Goal: Task Accomplishment & Management: Use online tool/utility

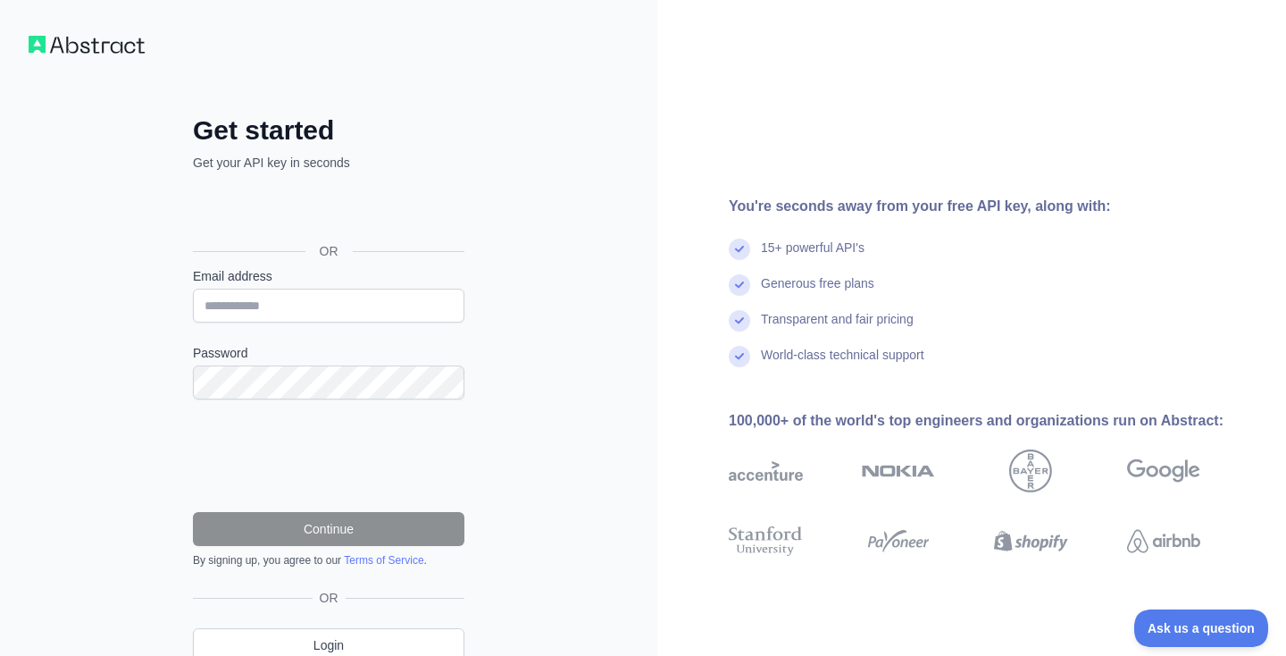
click at [332, 207] on div "Sign in with Google. Opens in new tab" at bounding box center [327, 210] width 268 height 39
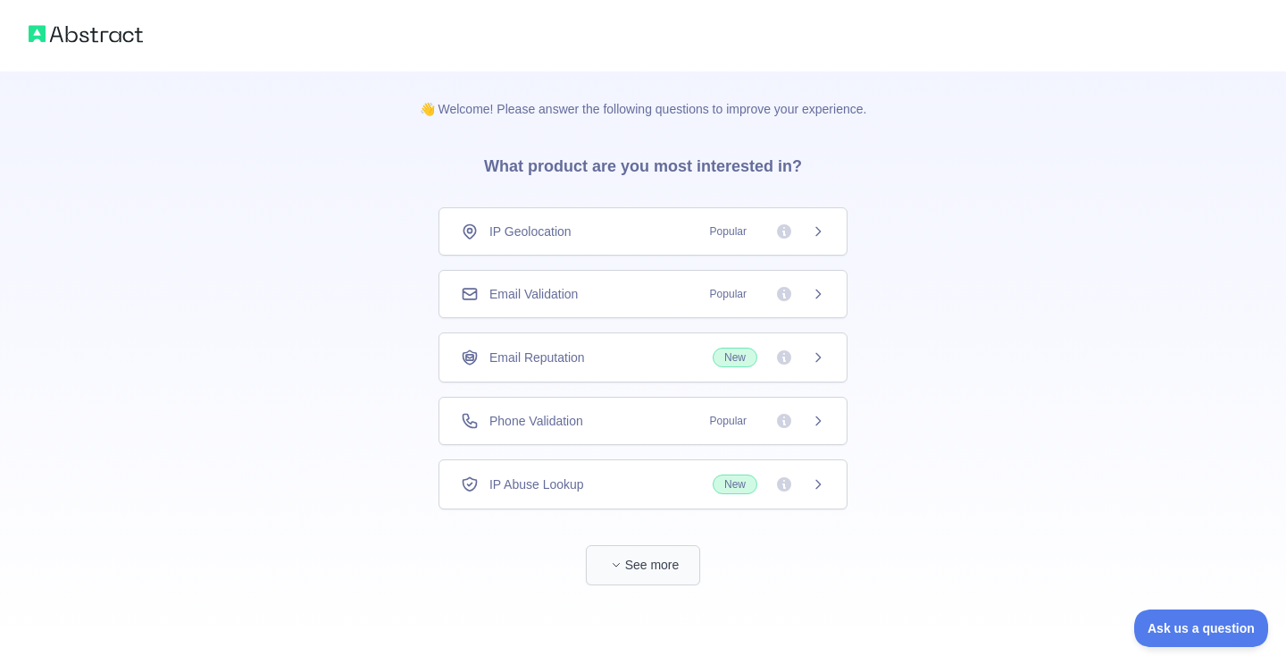
click at [615, 569] on icon "button" at bounding box center [616, 564] width 11 height 11
click at [556, 427] on span "Phone Validation" at bounding box center [537, 421] width 94 height 18
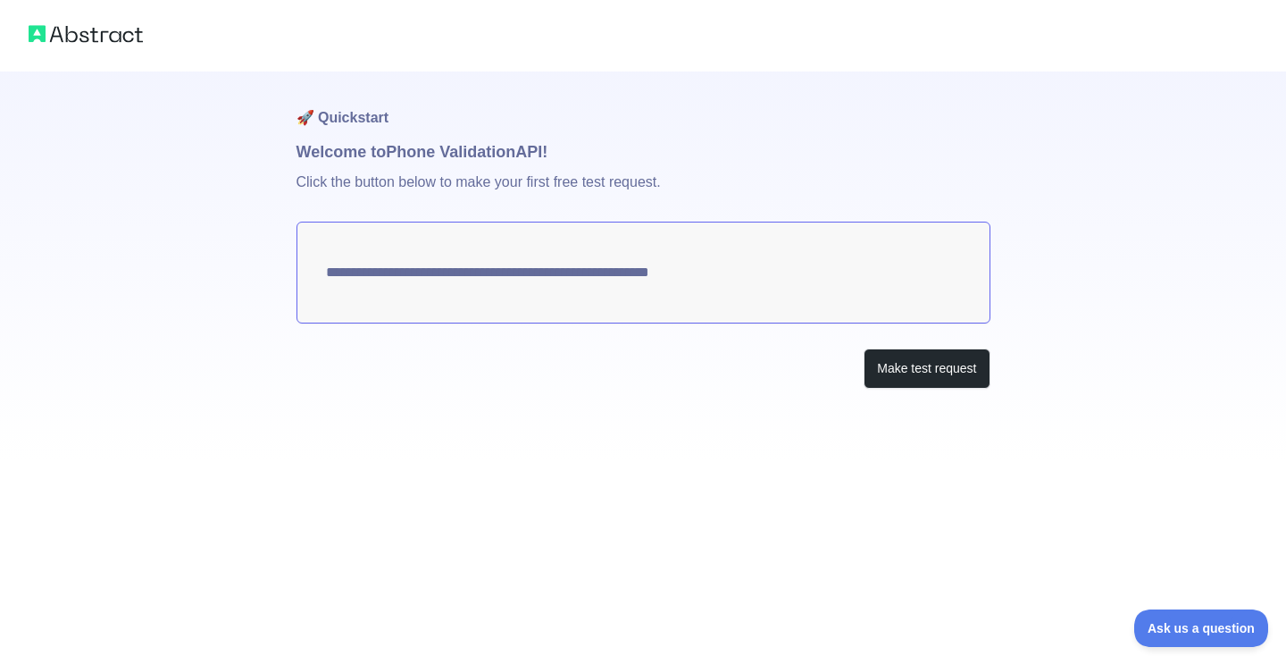
click at [371, 255] on textarea "**********" at bounding box center [644, 273] width 694 height 102
click at [916, 359] on button "Make test request" at bounding box center [927, 368] width 126 height 40
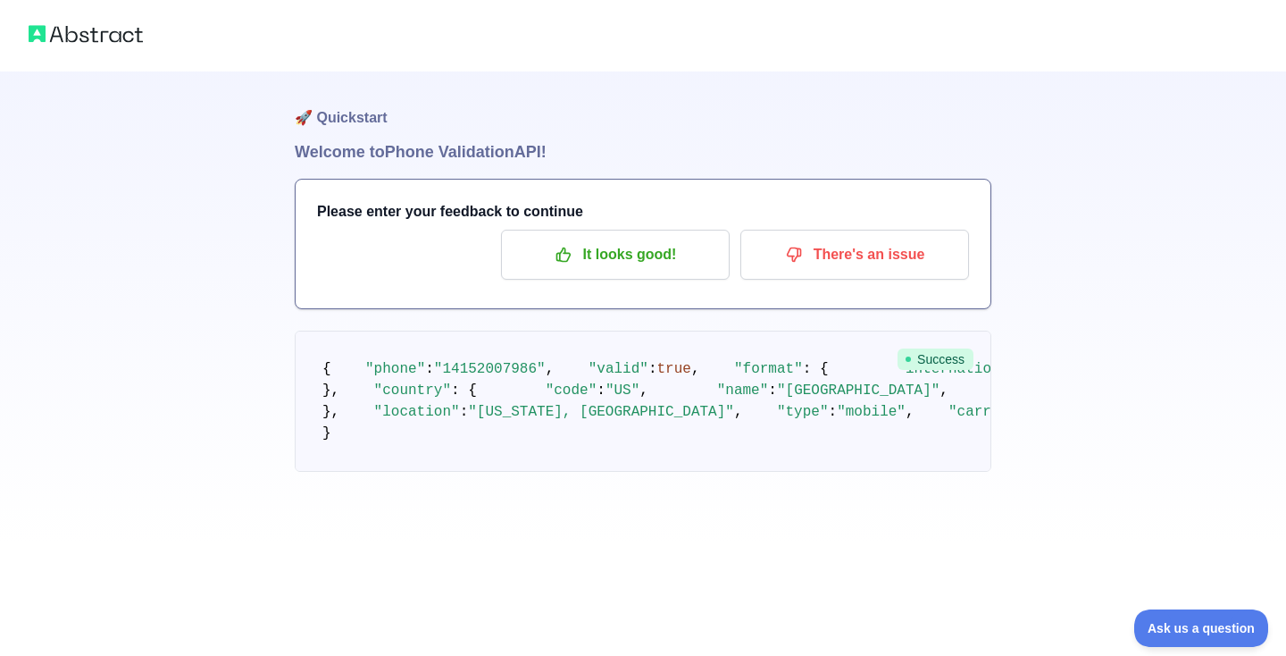
scroll to position [24, 0]
click at [602, 239] on p "It looks good!" at bounding box center [616, 254] width 202 height 30
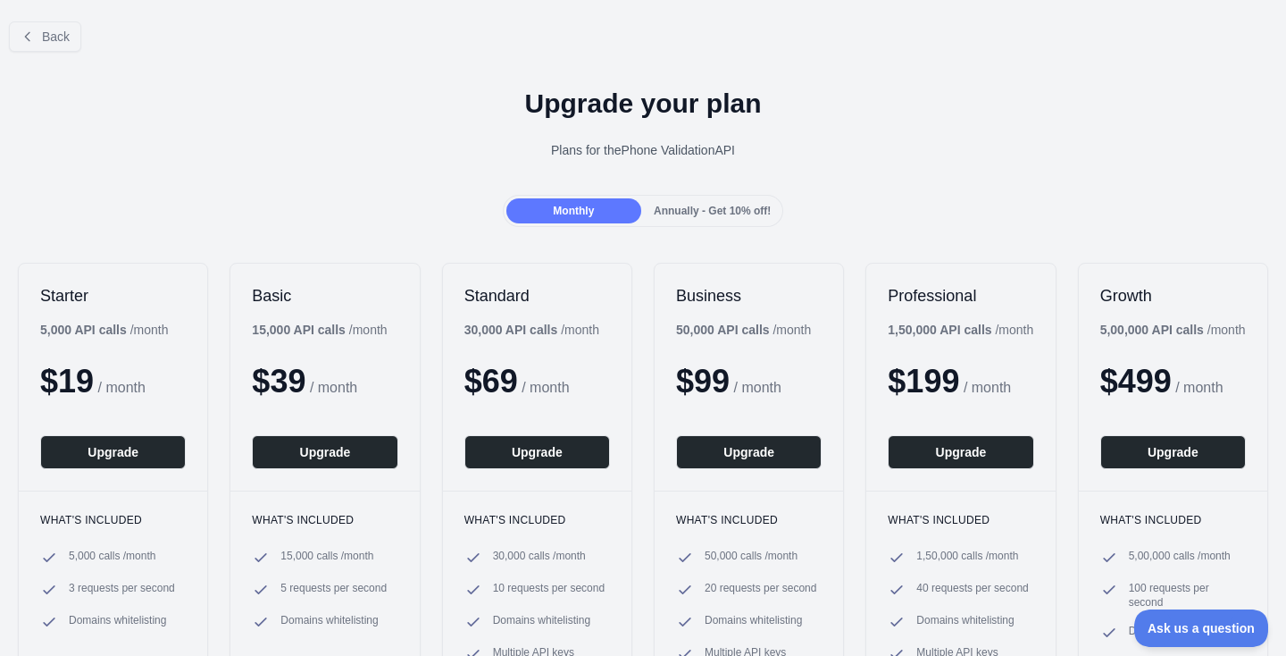
click at [727, 214] on span "Annually - Get 10% off!" at bounding box center [712, 211] width 117 height 13
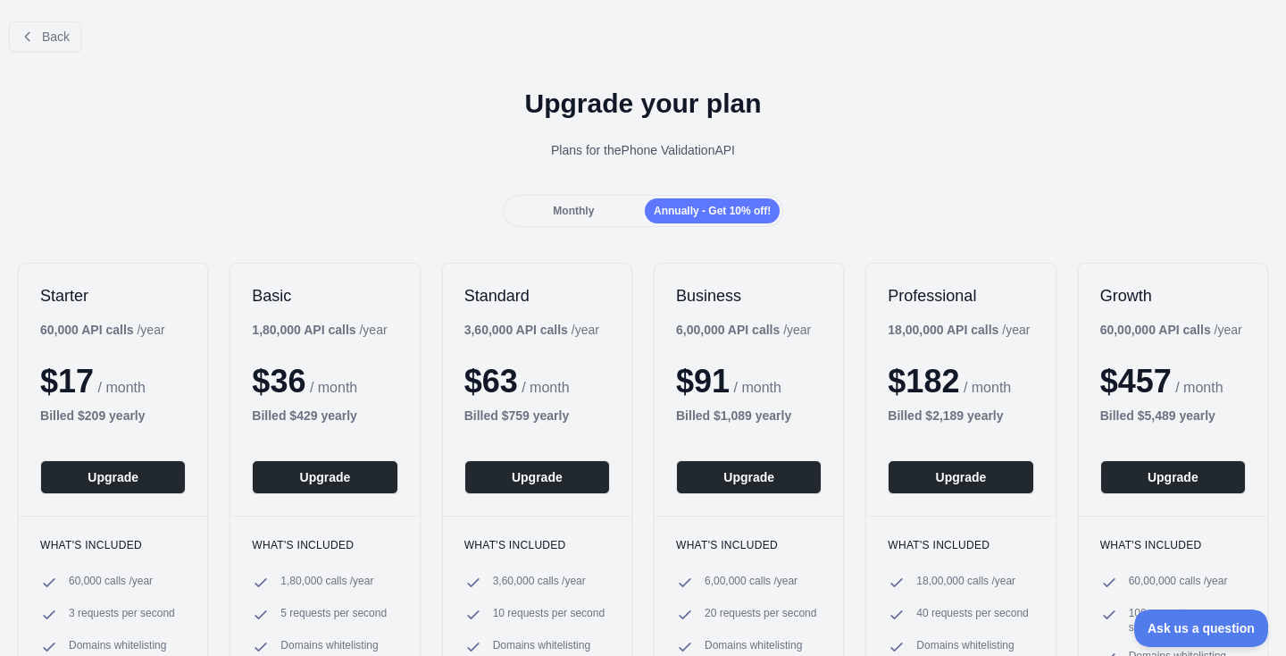
click at [596, 213] on div "Monthly" at bounding box center [573, 210] width 135 height 25
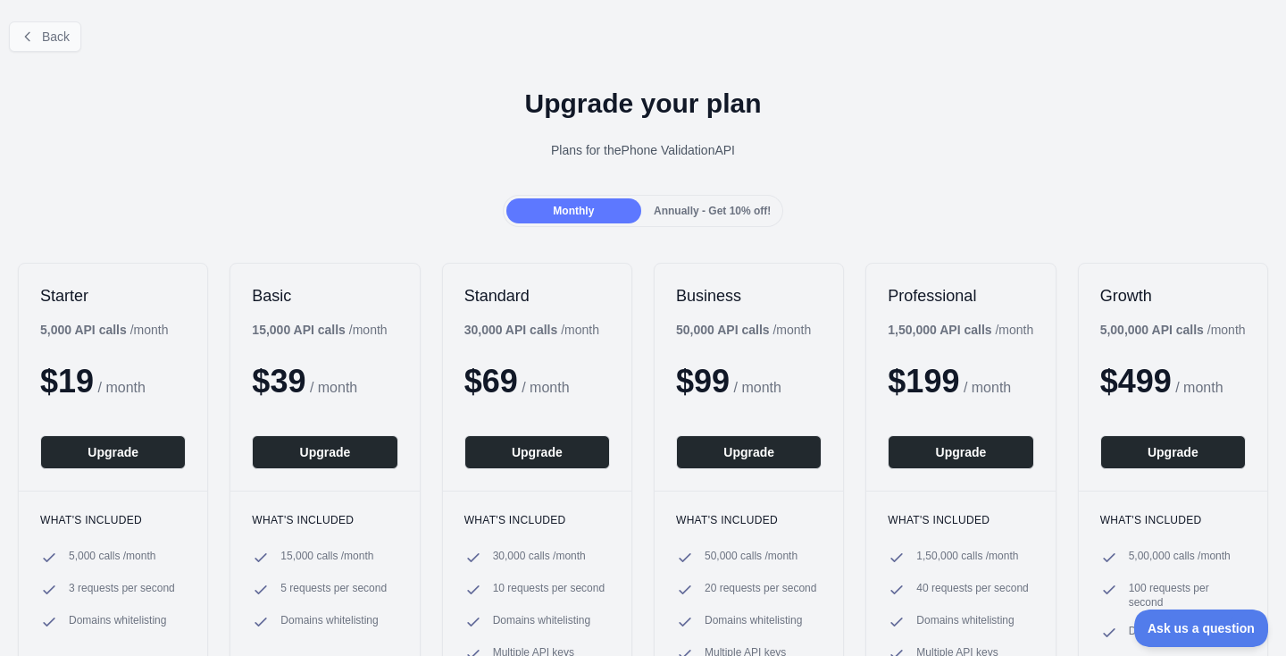
click at [63, 31] on span "Back" at bounding box center [56, 36] width 28 height 14
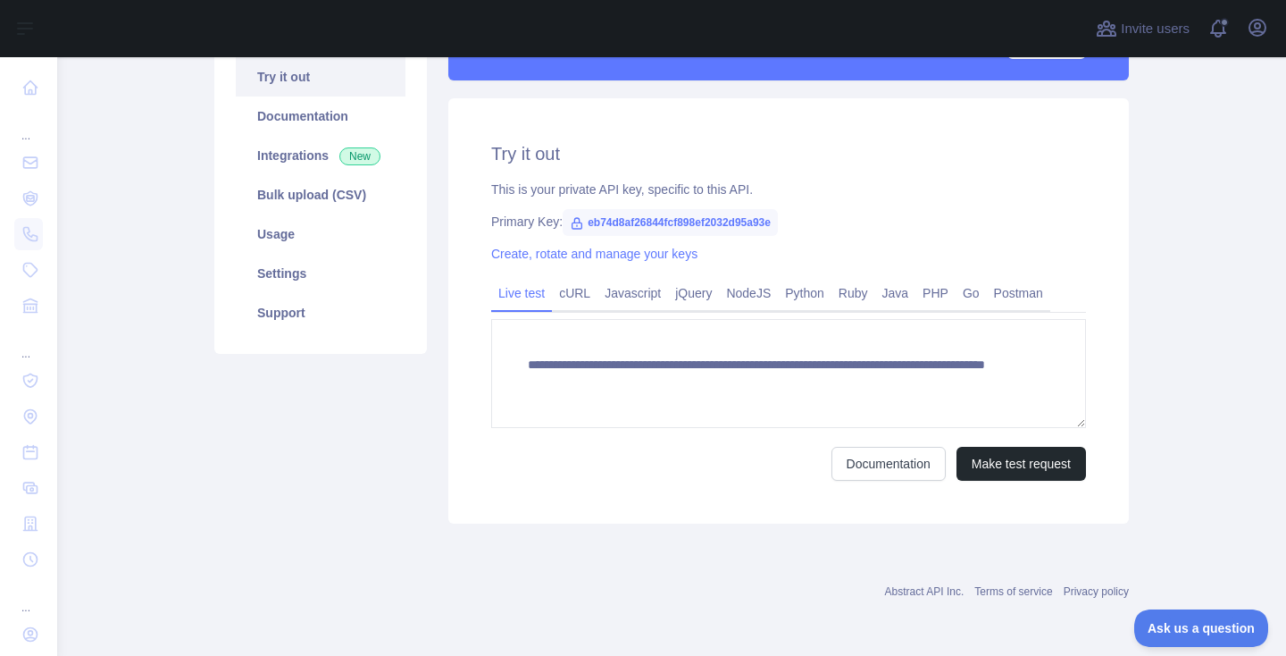
scroll to position [193, 0]
click at [823, 282] on link "Python" at bounding box center [805, 293] width 54 height 29
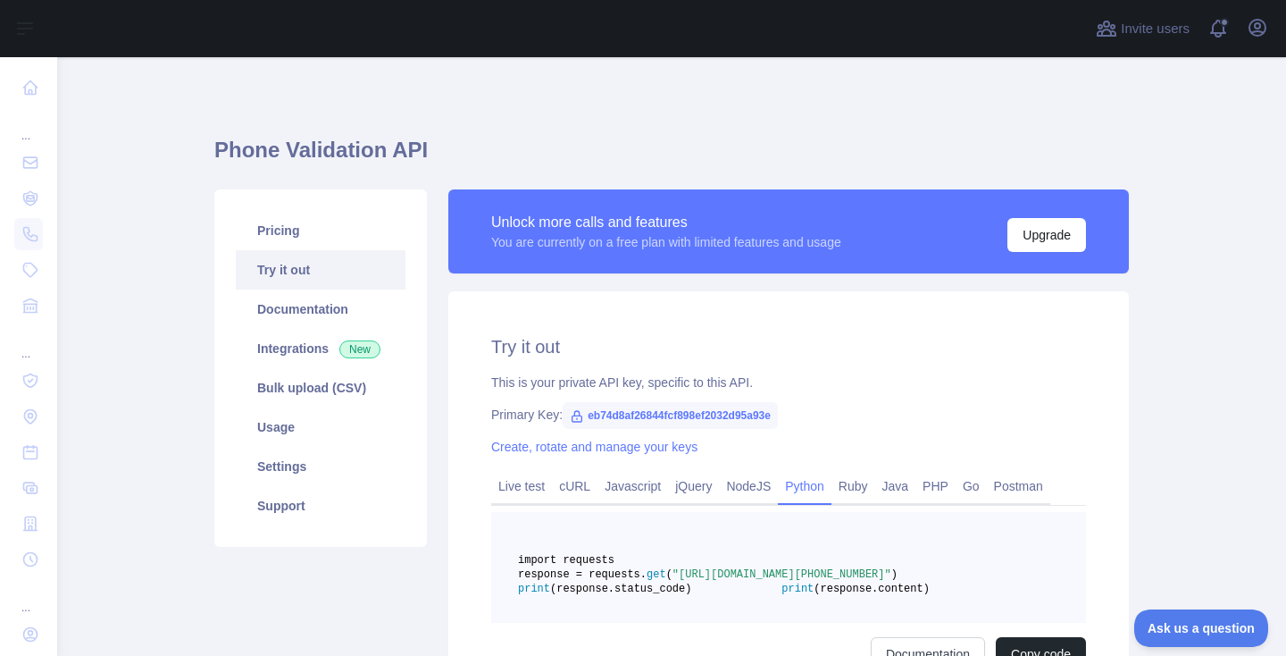
scroll to position [0, 0]
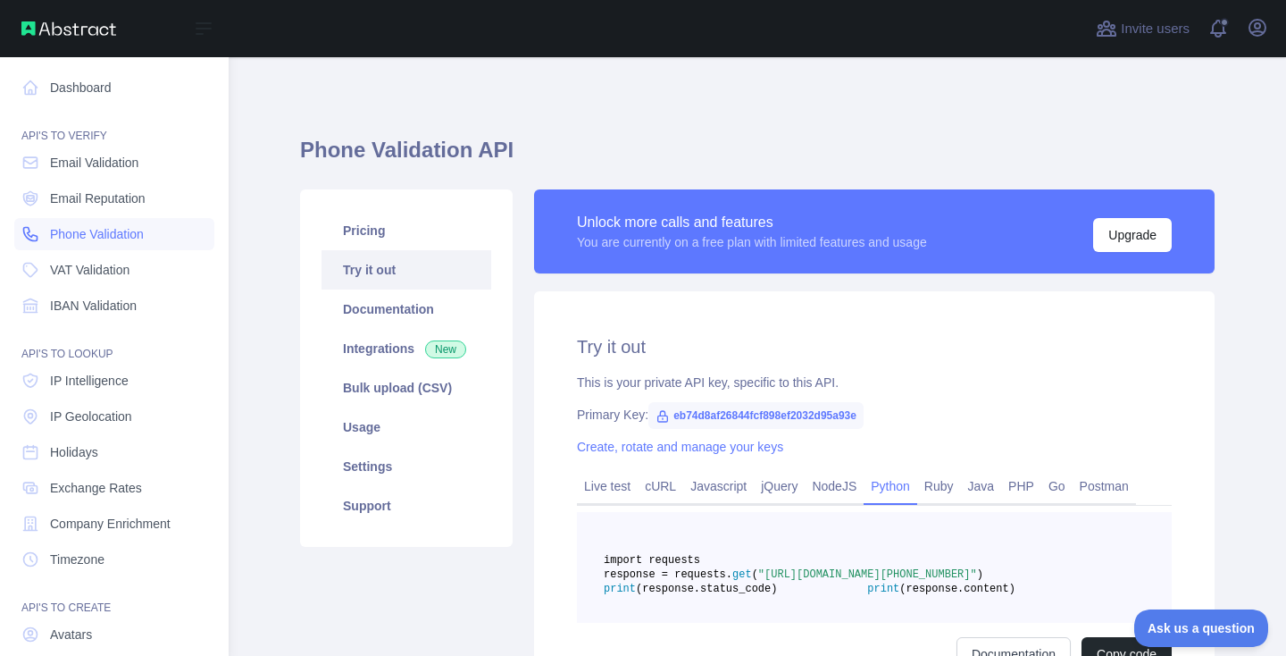
click at [110, 237] on span "Phone Validation" at bounding box center [97, 234] width 94 height 18
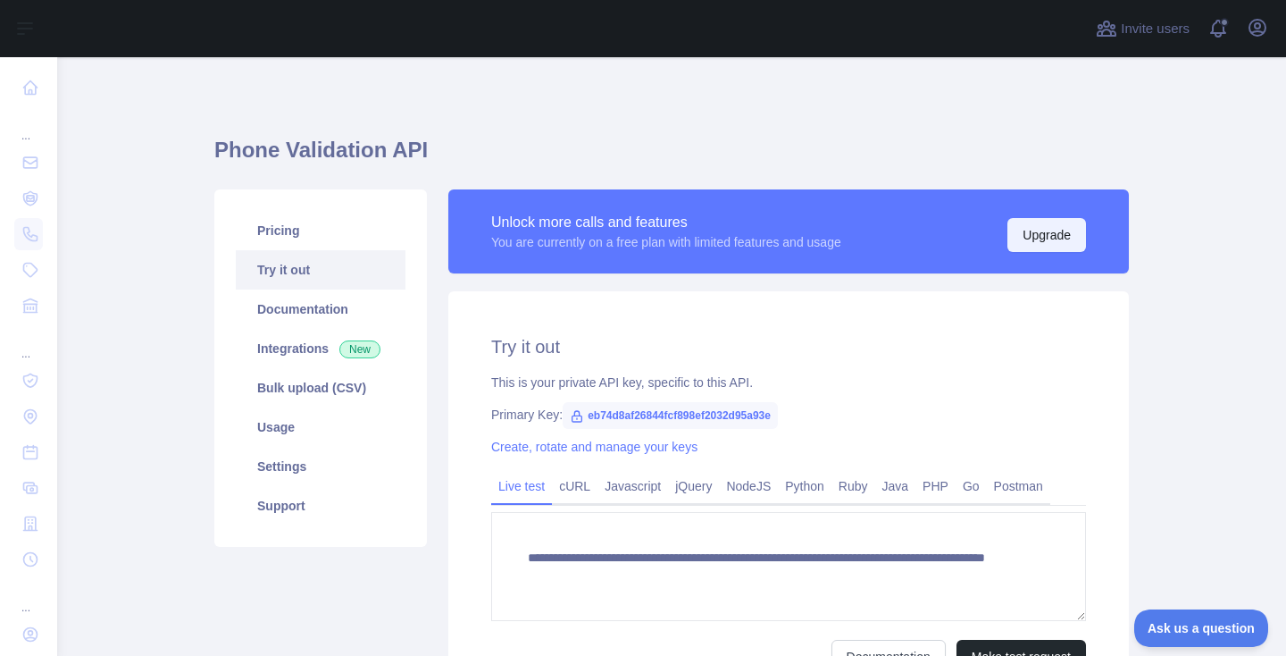
click at [1025, 231] on button "Upgrade" at bounding box center [1047, 235] width 79 height 34
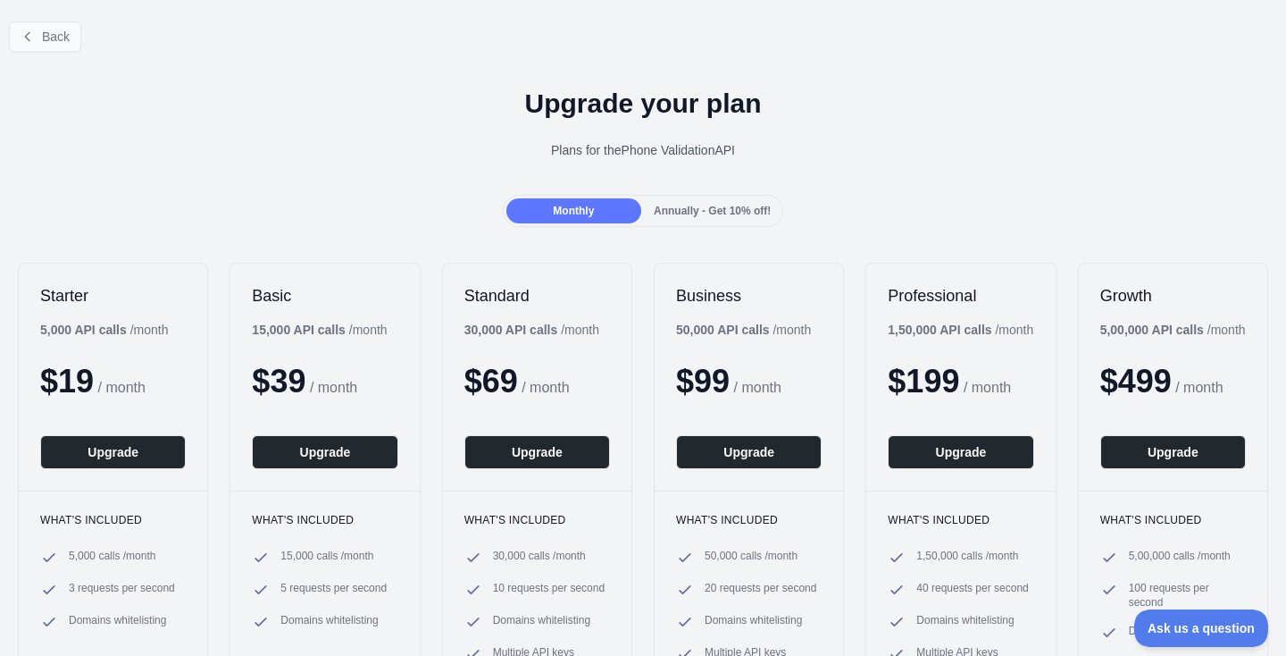
click at [39, 37] on button "Back" at bounding box center [45, 36] width 72 height 30
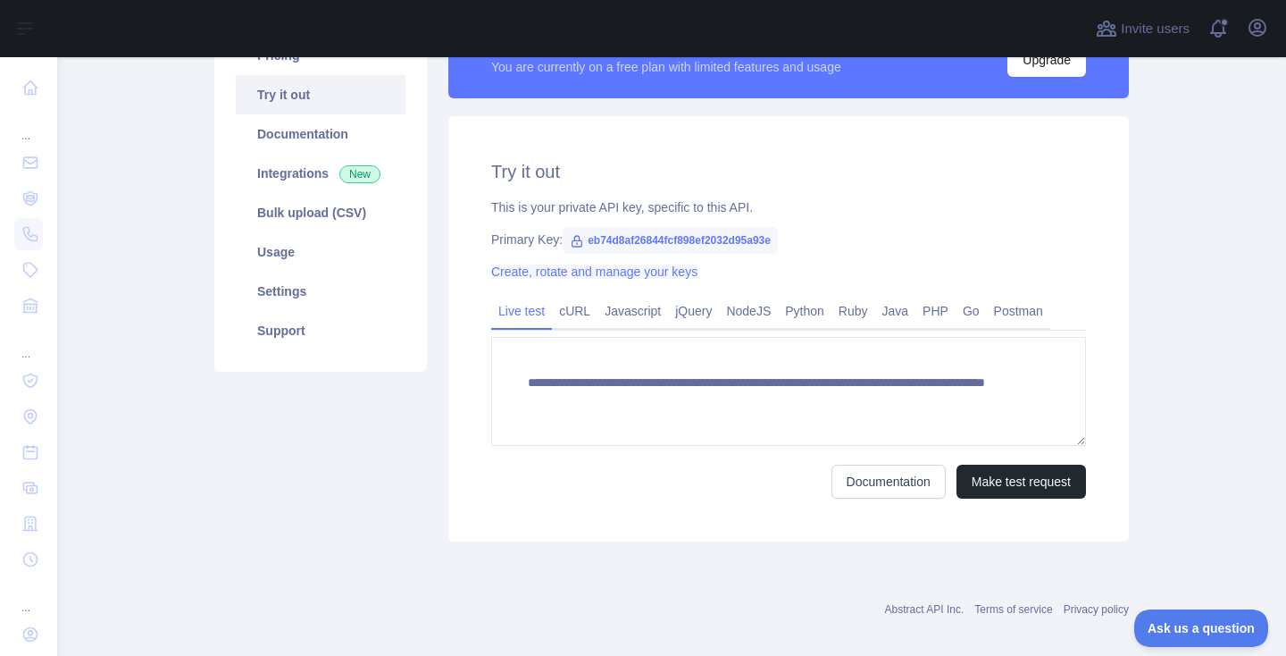
scroll to position [173, 0]
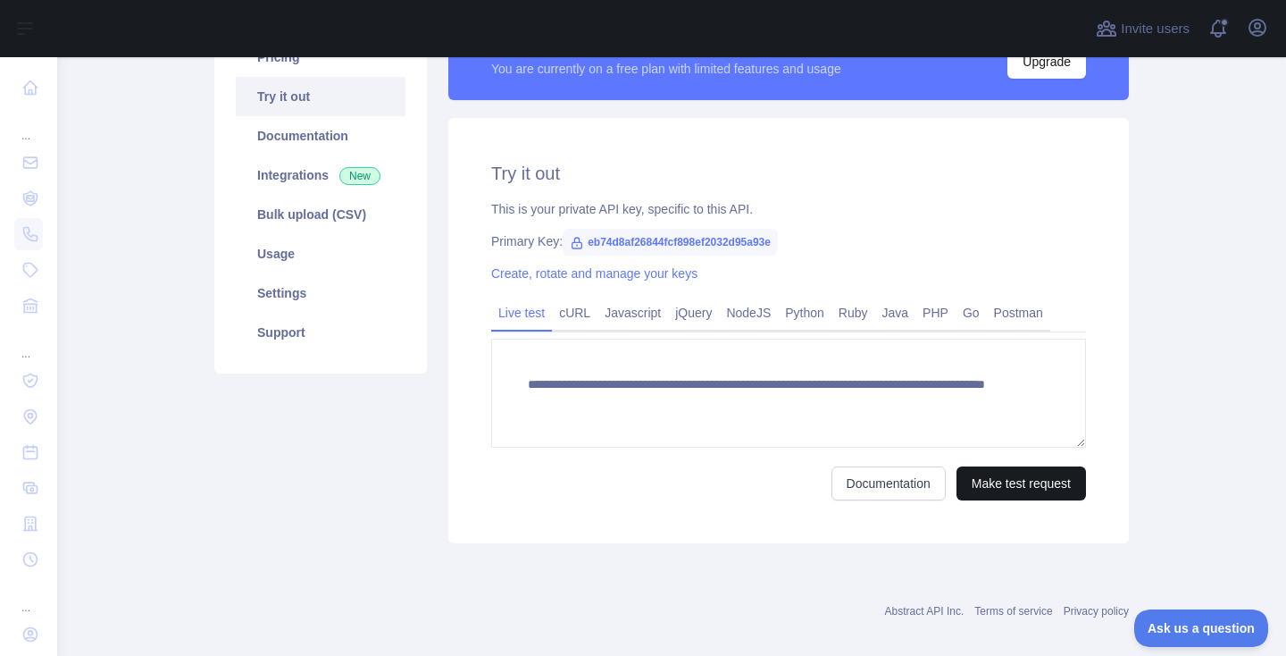
click at [998, 484] on button "Make test request" at bounding box center [1022, 483] width 130 height 34
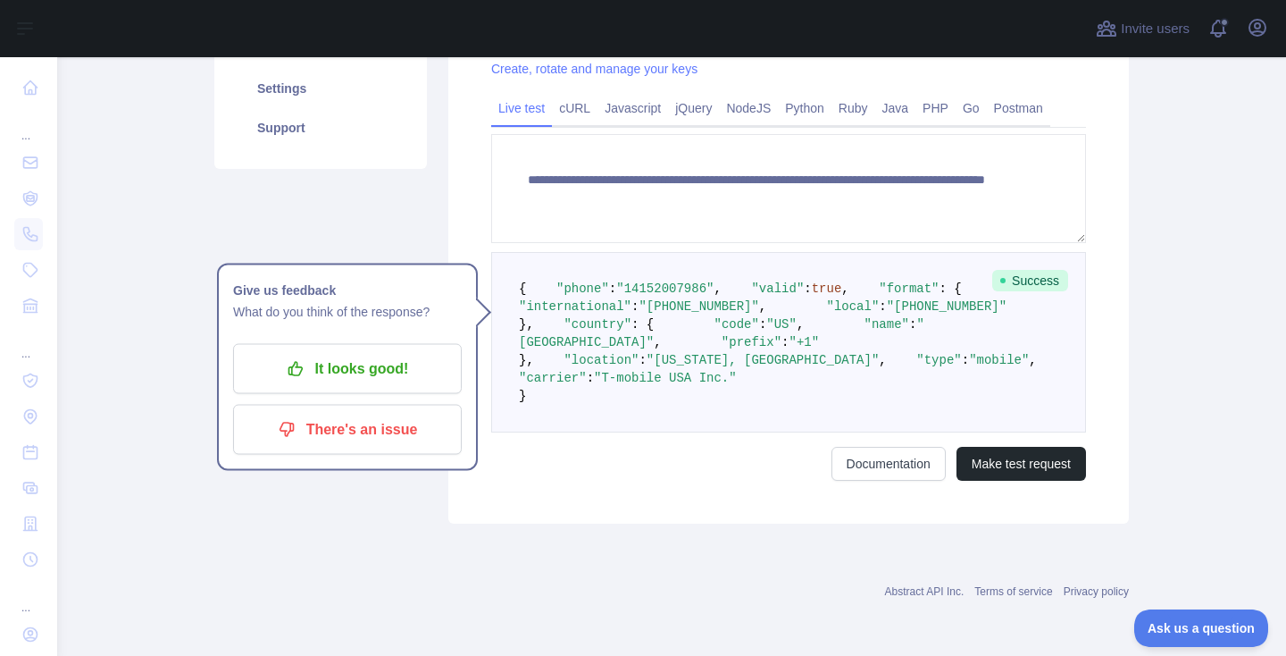
scroll to position [399, 0]
click at [372, 344] on button "It looks good!" at bounding box center [347, 369] width 229 height 50
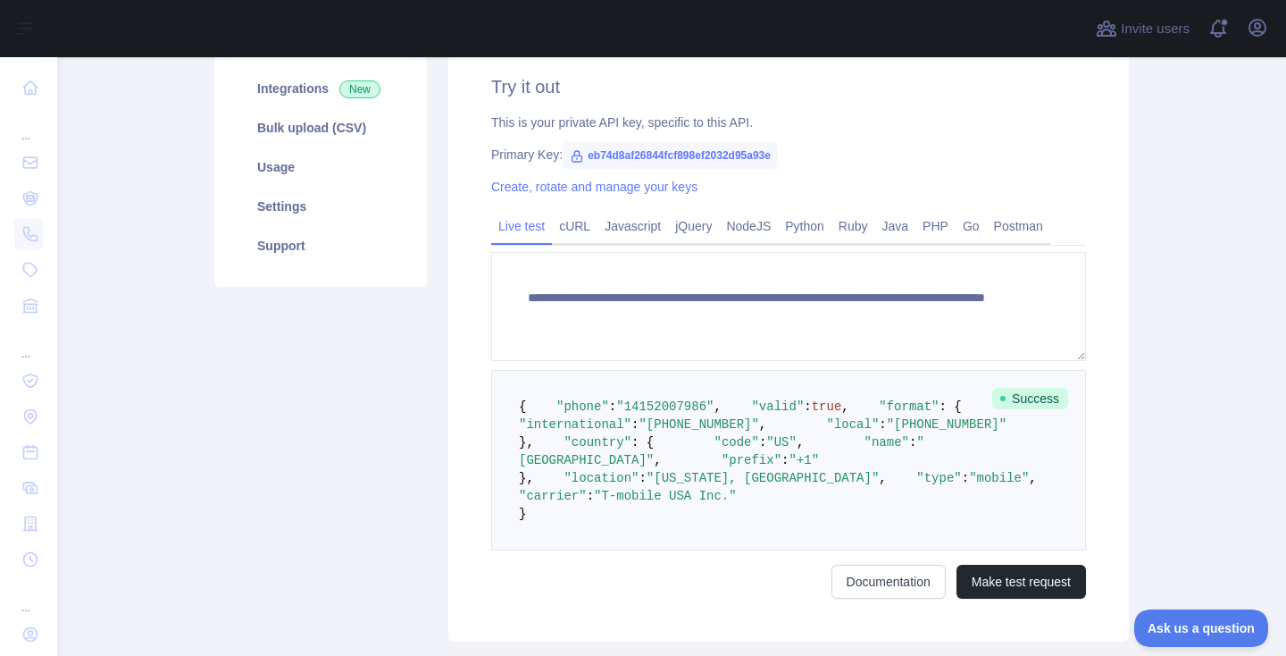
scroll to position [262, 0]
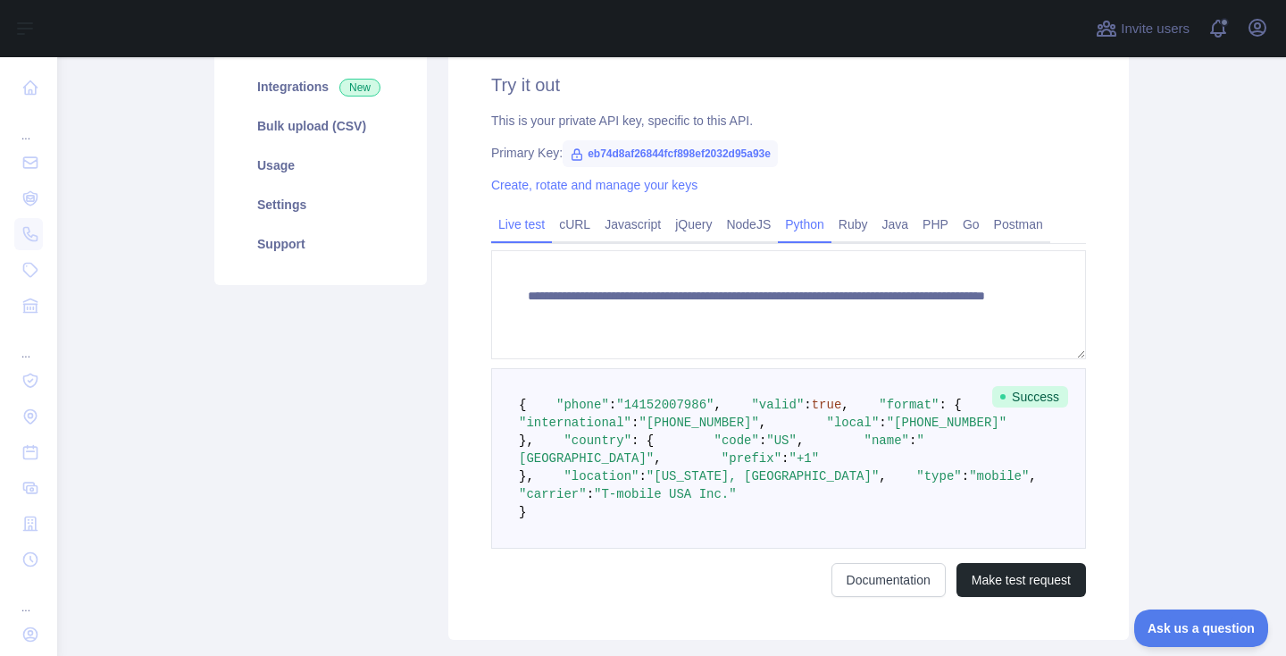
click at [809, 226] on link "Python" at bounding box center [805, 224] width 54 height 29
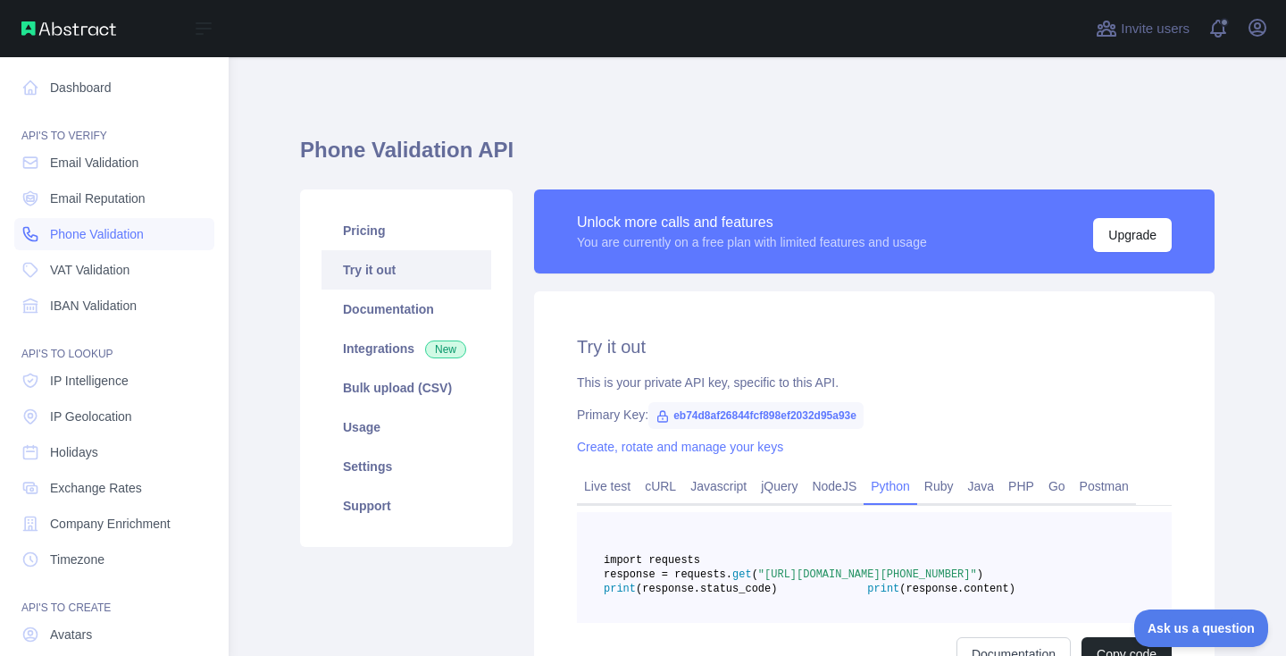
scroll to position [0, 0]
click at [89, 102] on link "Dashboard" at bounding box center [114, 87] width 200 height 32
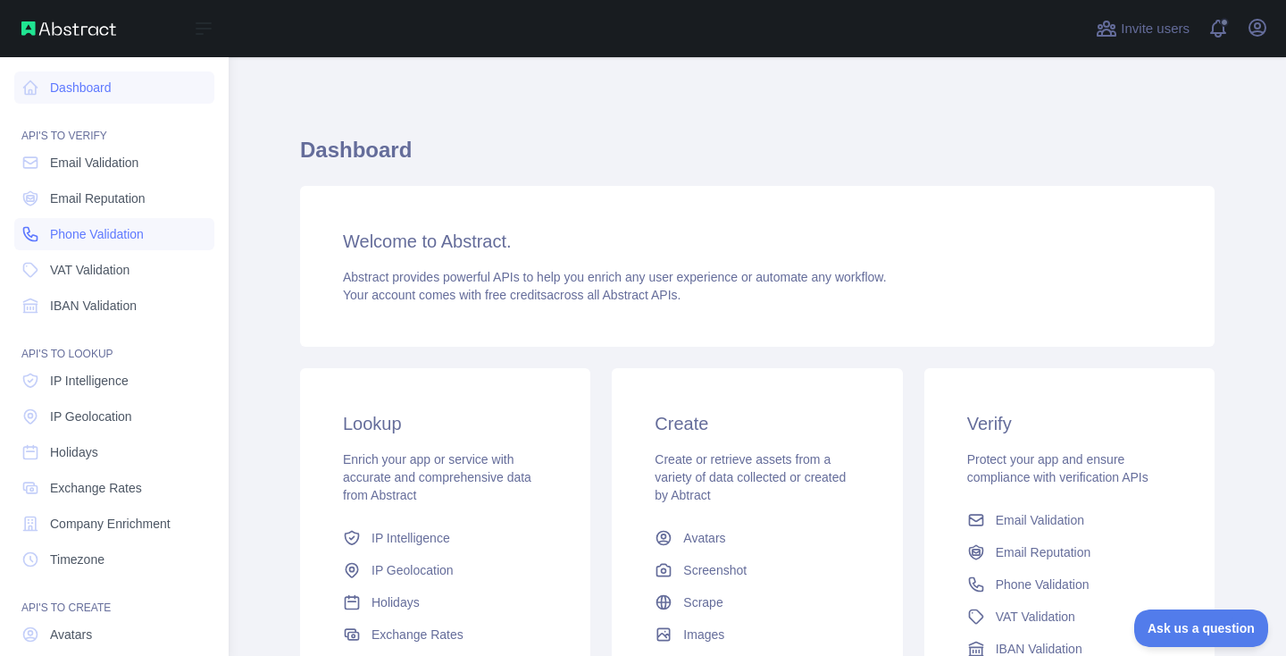
click at [101, 233] on span "Phone Validation" at bounding box center [97, 234] width 94 height 18
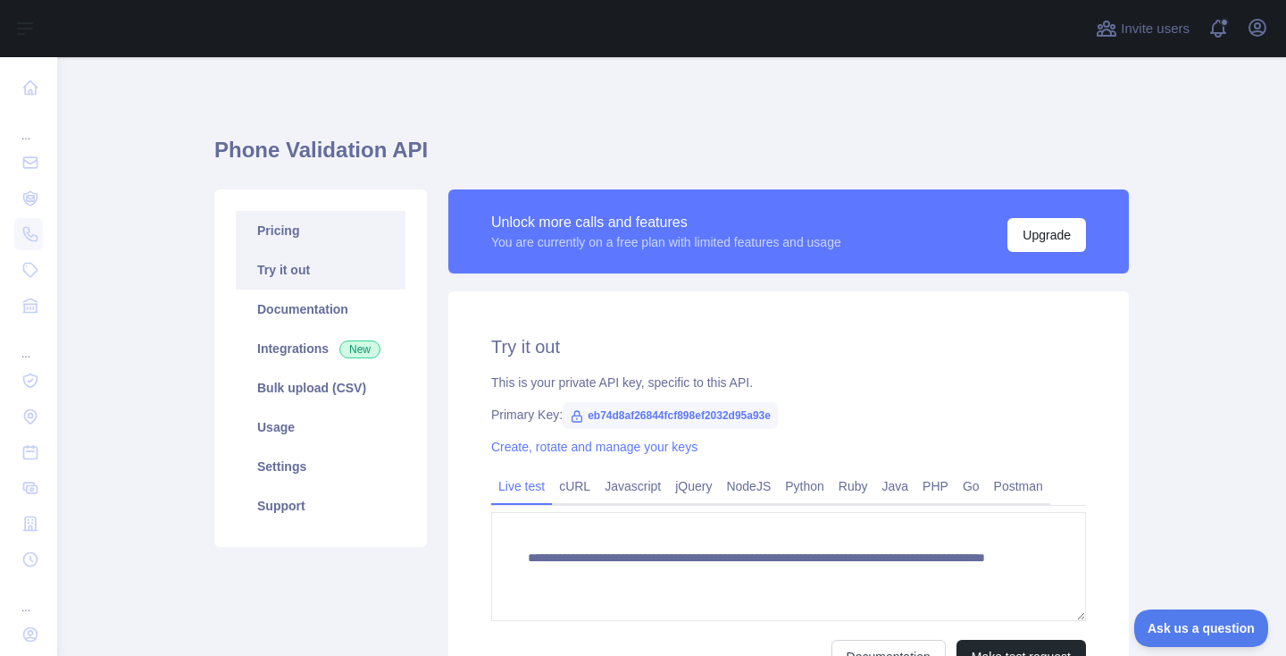
click at [299, 229] on link "Pricing" at bounding box center [321, 230] width 170 height 39
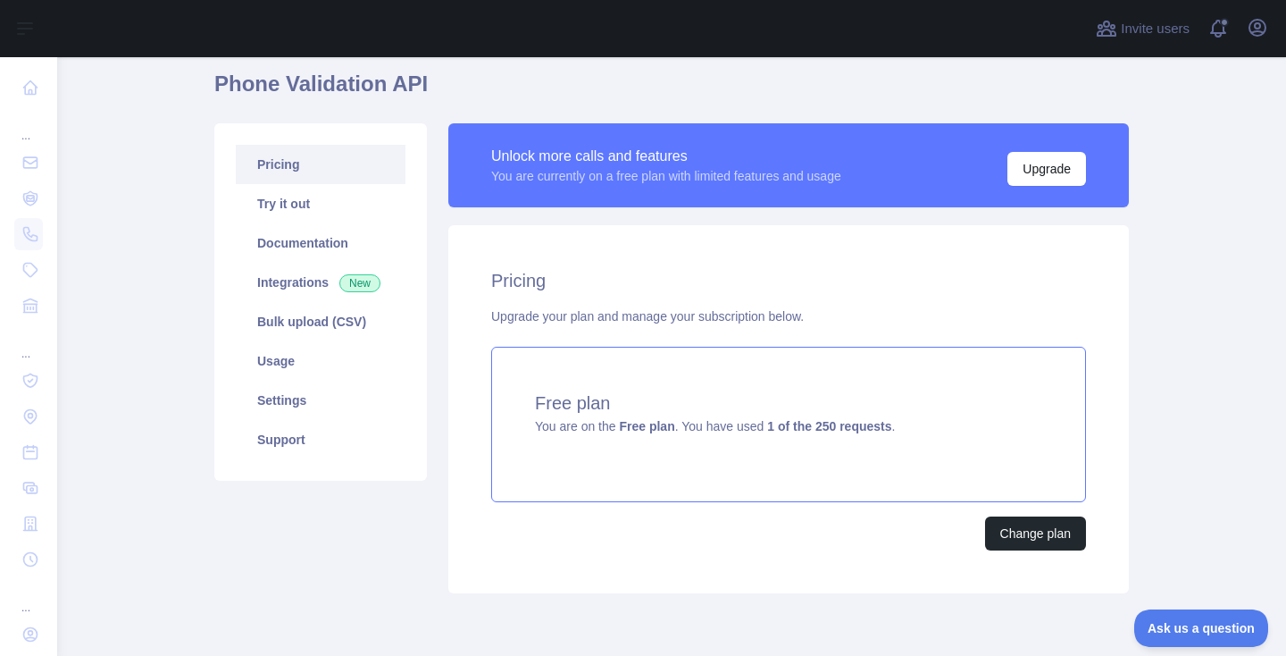
scroll to position [67, 0]
click at [1001, 535] on button "Change plan" at bounding box center [1035, 532] width 101 height 34
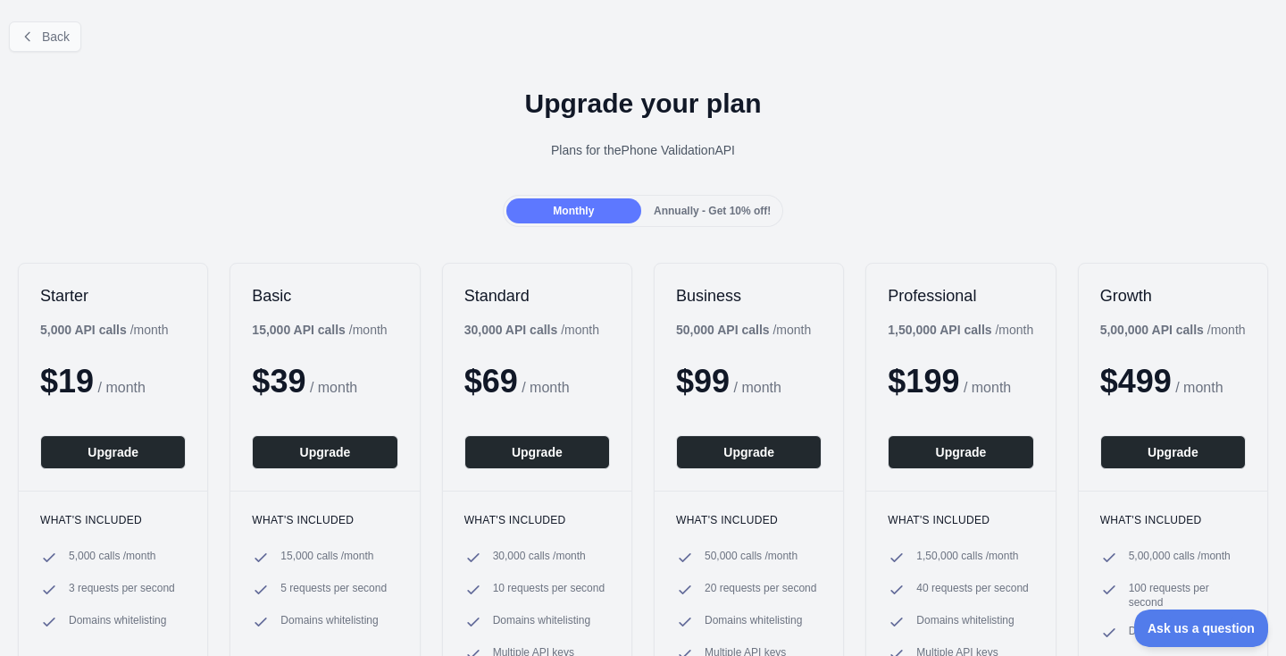
click at [72, 38] on button "Back" at bounding box center [45, 36] width 72 height 30
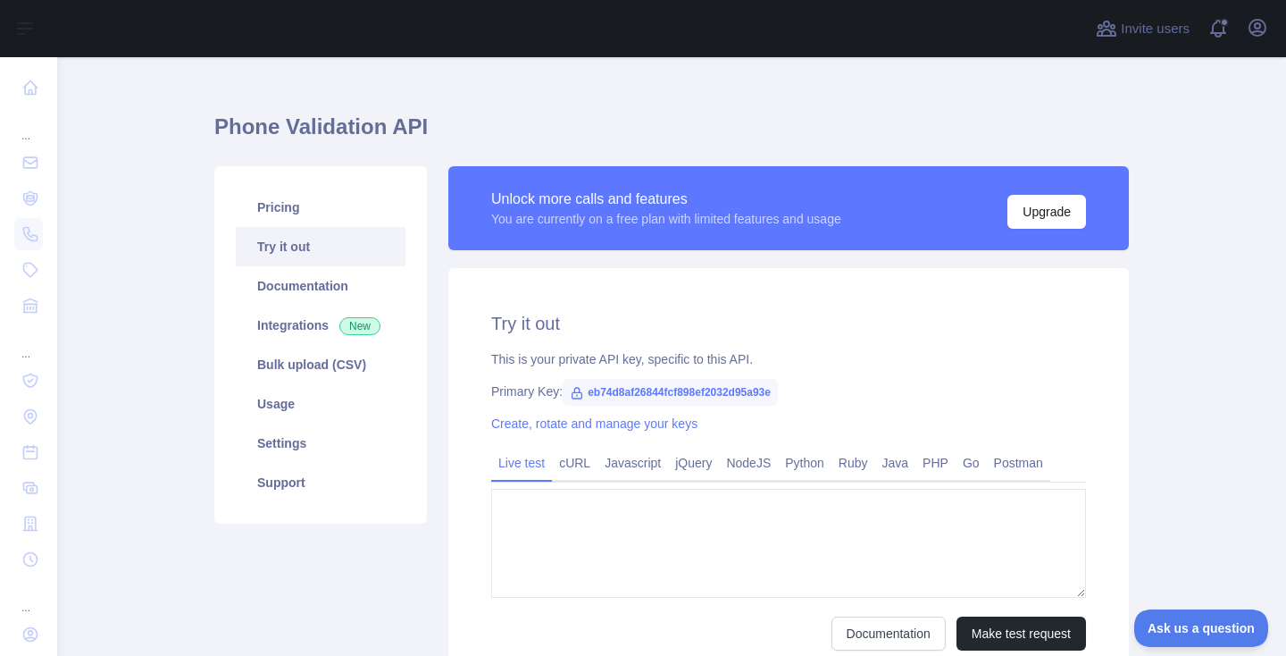
type textarea "**********"
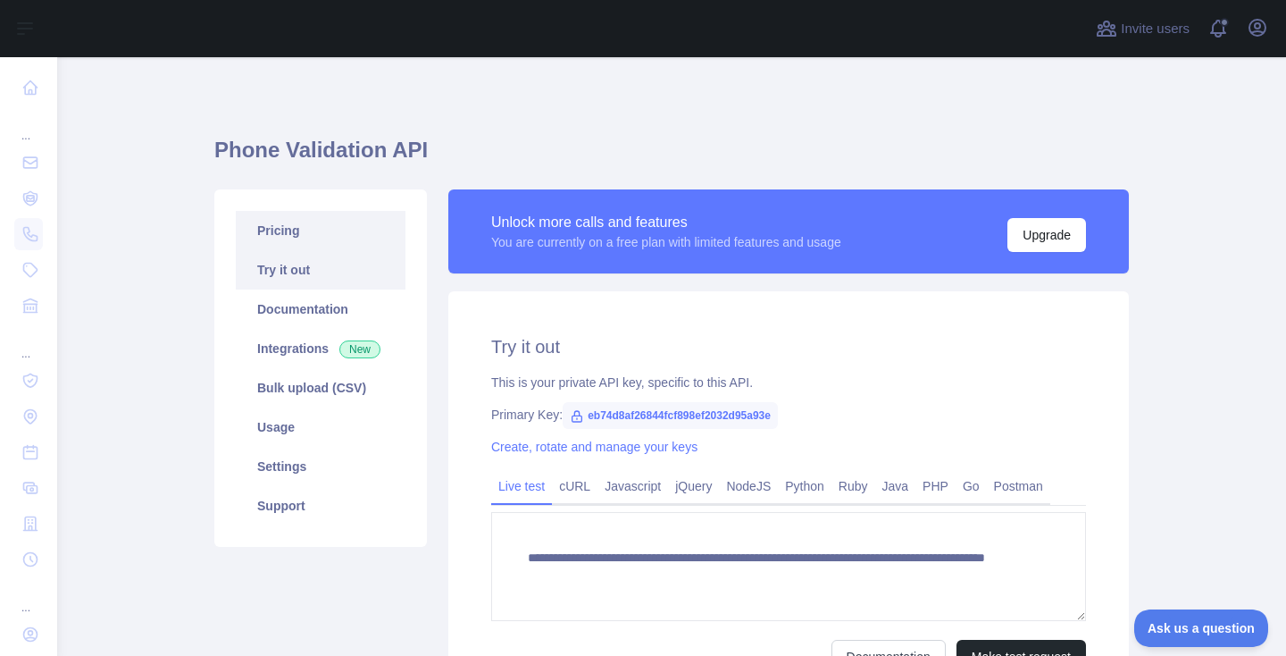
click at [315, 237] on link "Pricing" at bounding box center [321, 230] width 170 height 39
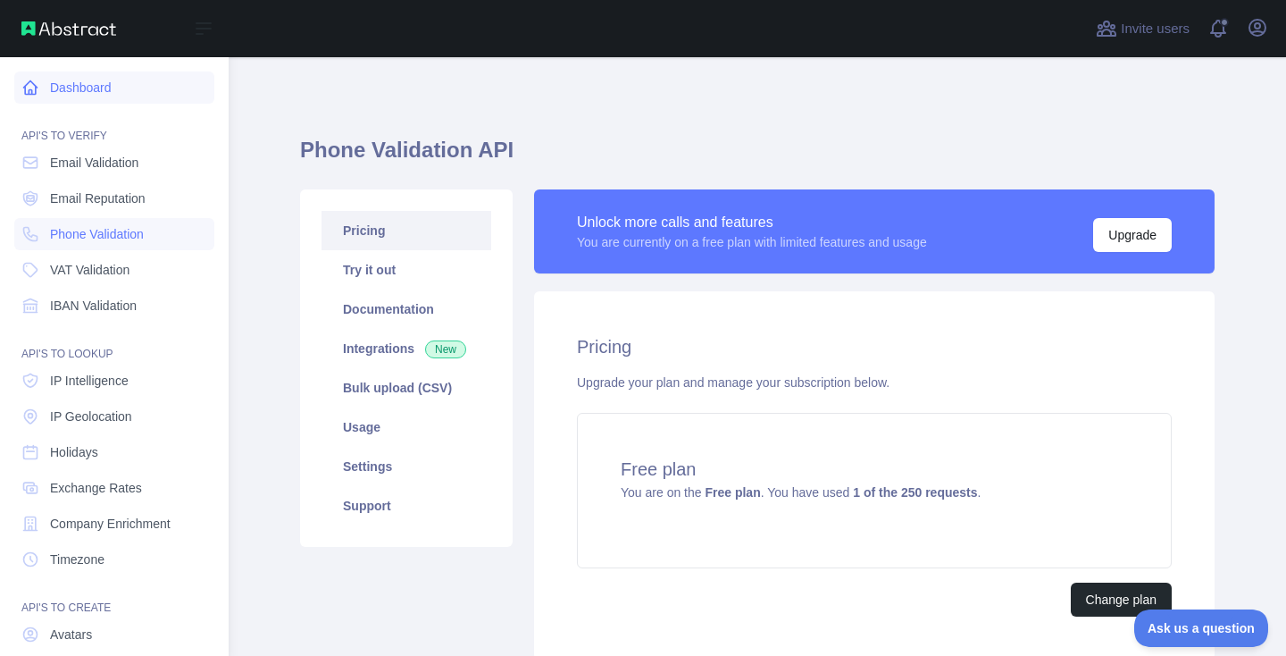
click at [89, 87] on link "Dashboard" at bounding box center [114, 87] width 200 height 32
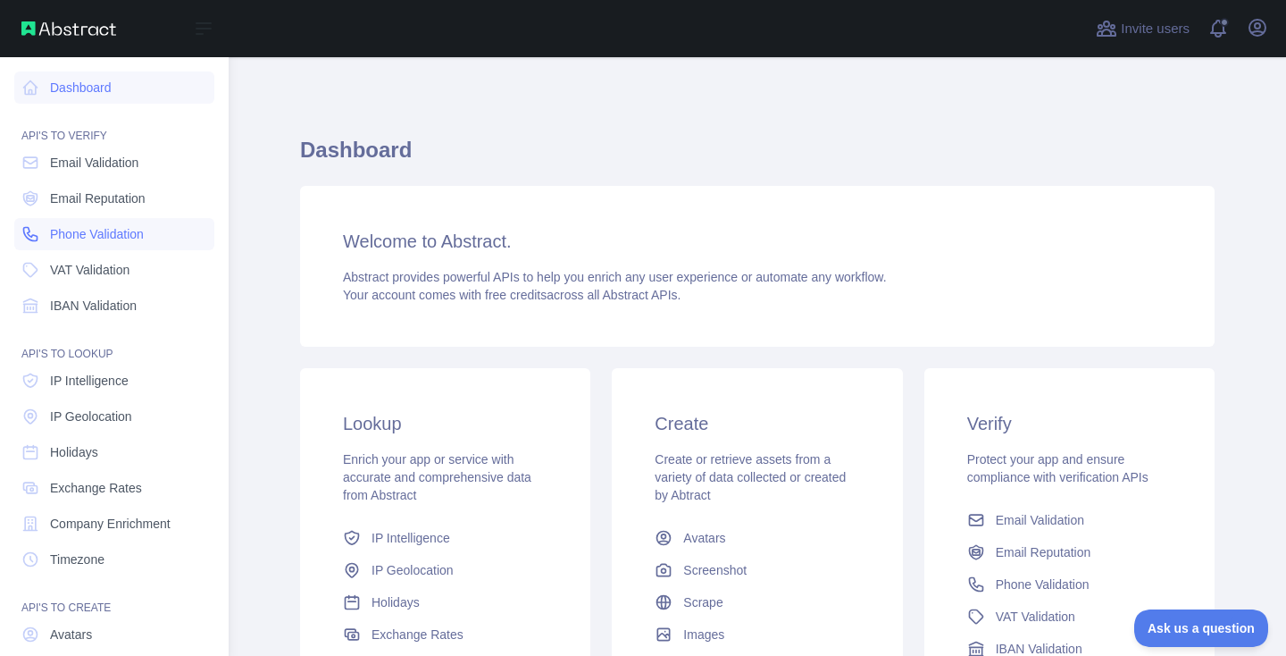
click at [106, 230] on span "Phone Validation" at bounding box center [97, 234] width 94 height 18
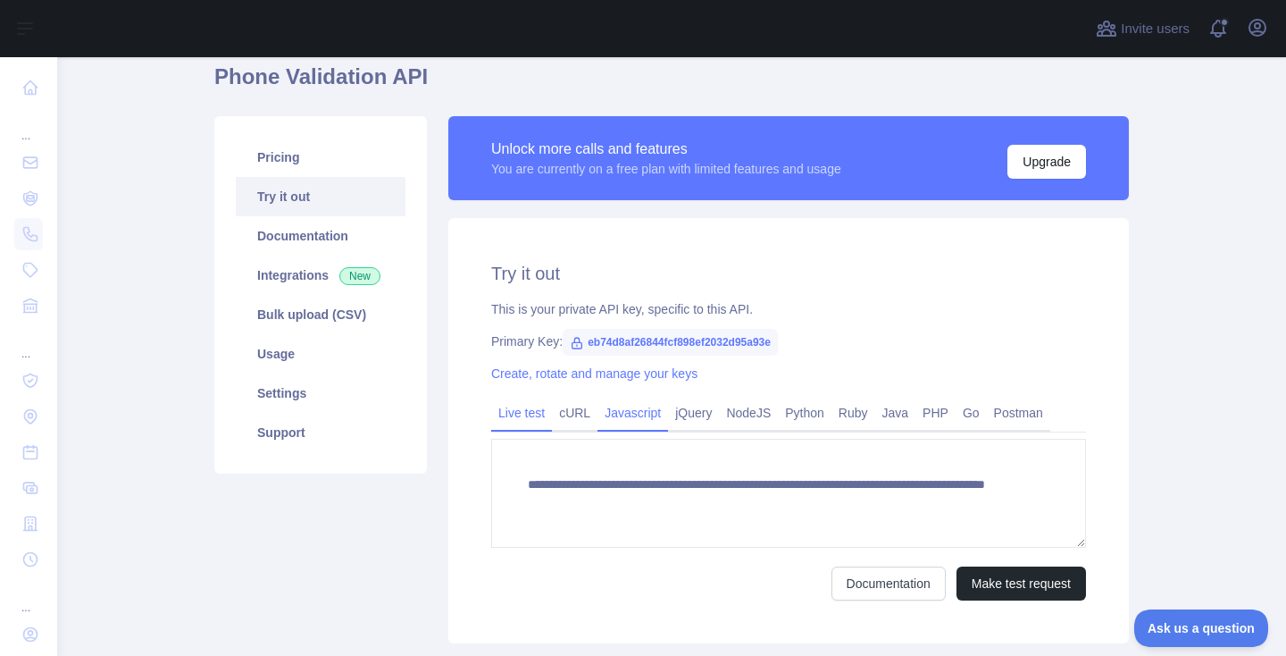
scroll to position [75, 0]
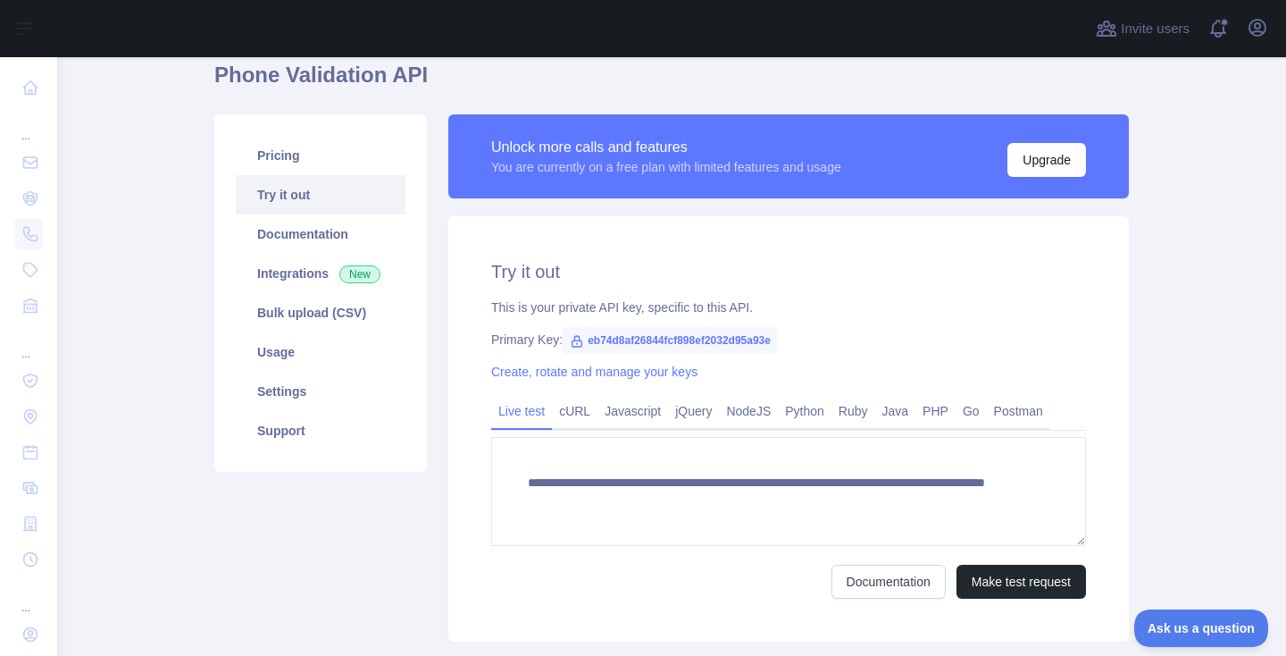
click at [577, 339] on icon at bounding box center [577, 341] width 14 height 14
click at [802, 412] on link "Python" at bounding box center [805, 411] width 54 height 29
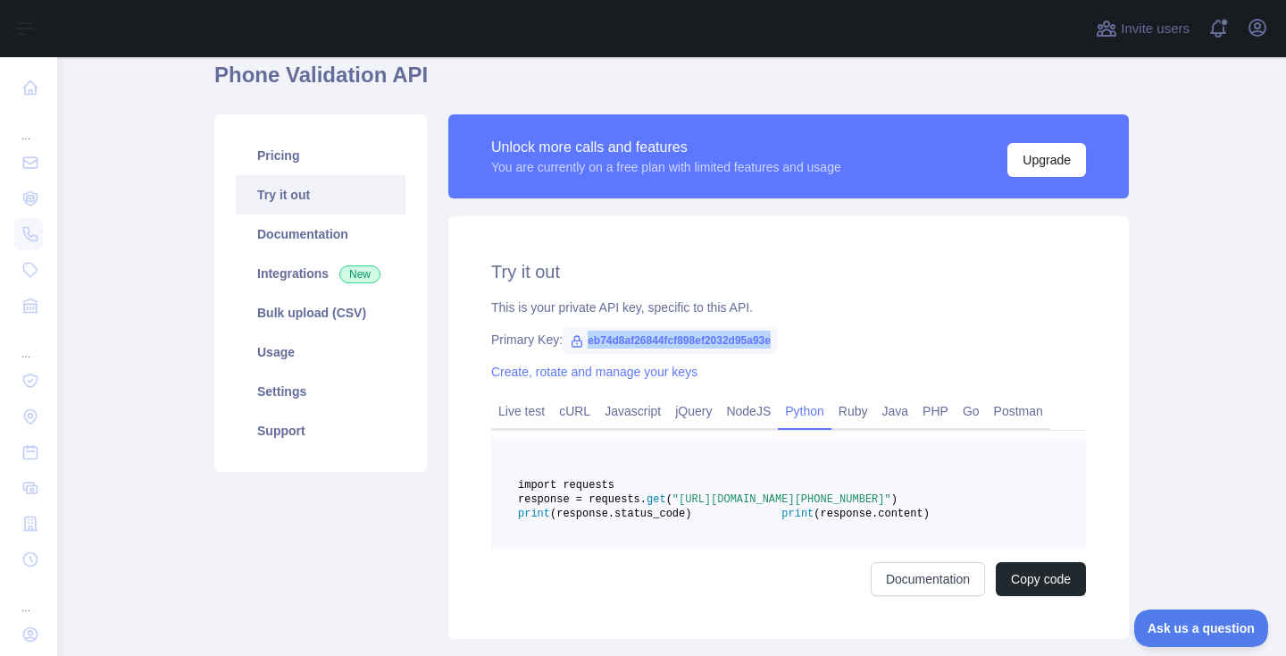
drag, startPoint x: 591, startPoint y: 339, endPoint x: 803, endPoint y: 334, distance: 211.7
click at [778, 334] on span "eb74d8af26844fcf898ef2032d95a93e" at bounding box center [670, 340] width 215 height 27
copy div "eb74d8af26844fcf898ef2032d95a93e"
